Goal: Use online tool/utility: Utilize a website feature to perform a specific function

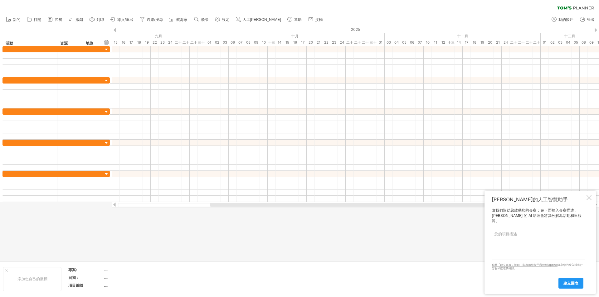
click at [502, 238] on textarea at bounding box center [539, 244] width 94 height 31
click at [574, 283] on font "建立圖表" at bounding box center [570, 283] width 15 height 5
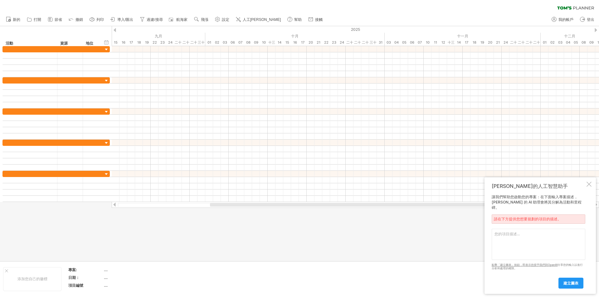
click at [521, 235] on textarea at bounding box center [539, 244] width 94 height 31
click at [523, 241] on textarea at bounding box center [539, 244] width 94 height 31
click at [520, 235] on textarea at bounding box center [539, 244] width 94 height 31
click at [514, 240] on textarea at bounding box center [539, 244] width 94 height 31
click at [514, 238] on textarea at bounding box center [539, 244] width 94 height 31
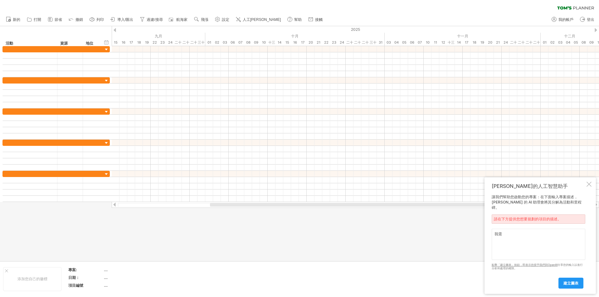
type textarea "我"
click at [521, 236] on textarea at bounding box center [539, 244] width 94 height 31
